Goal: Find specific page/section: Find specific page/section

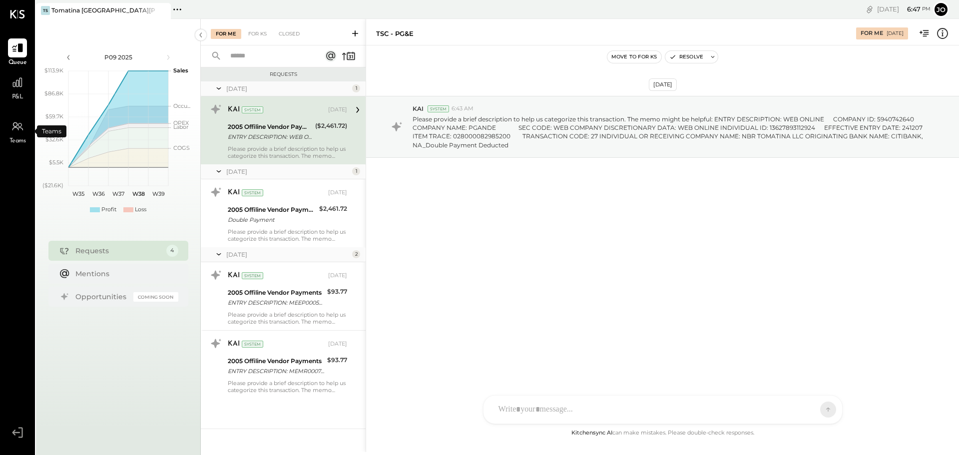
click at [29, 133] on div "Teams" at bounding box center [17, 131] width 29 height 29
